Goal: Task Accomplishment & Management: Use online tool/utility

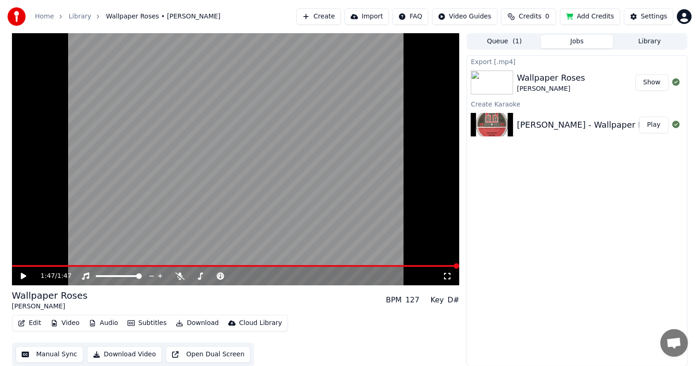
click at [22, 273] on icon at bounding box center [24, 276] width 6 height 6
click at [22, 273] on icon at bounding box center [23, 276] width 5 height 6
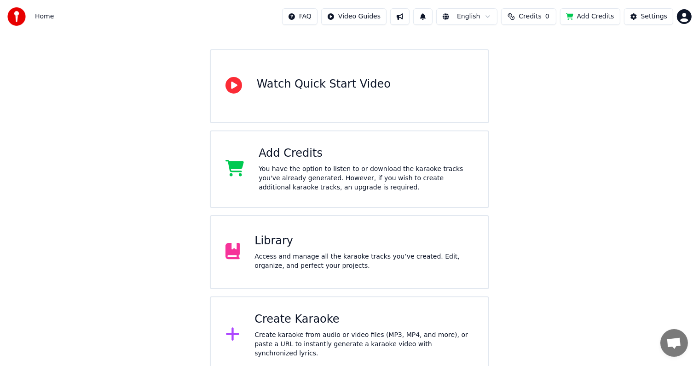
scroll to position [72, 0]
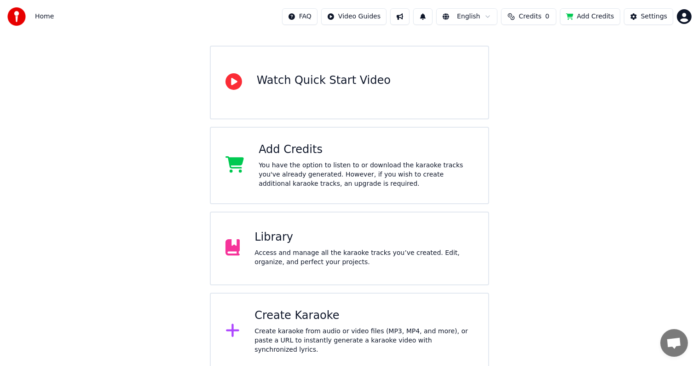
click at [289, 157] on div "Add Credits You have the option to listen to or download the karaoke tracks you…" at bounding box center [366, 165] width 215 height 46
click at [600, 159] on div "Welcome to Youka Watch Quick Start Video Add Credits You have the option to lis…" at bounding box center [349, 165] width 699 height 409
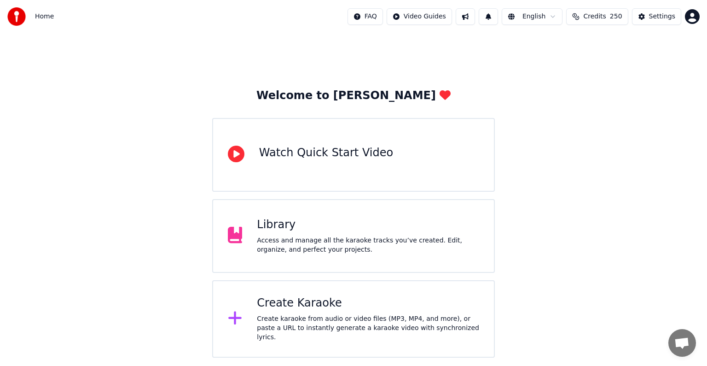
click at [285, 306] on div "Create Karaoke" at bounding box center [368, 303] width 222 height 15
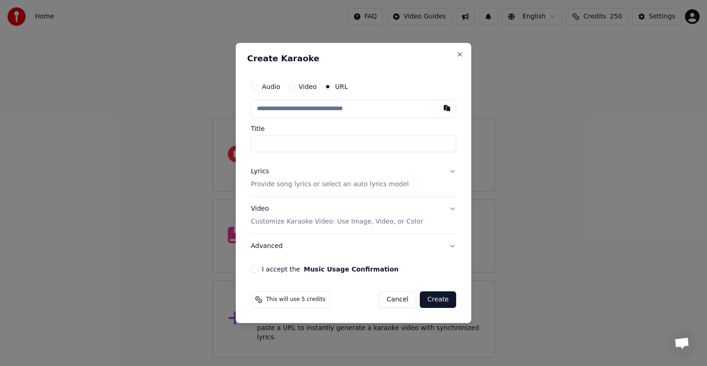
click at [265, 109] on input "text" at bounding box center [353, 108] width 205 height 18
